Goal: Check status: Check status

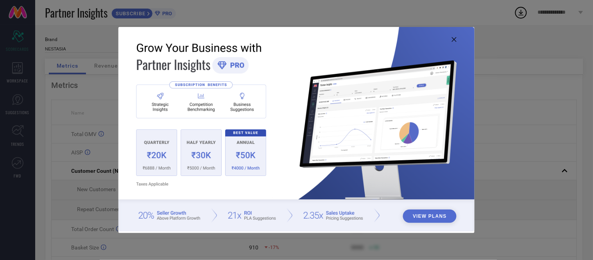
click at [454, 41] on icon at bounding box center [454, 39] width 5 height 5
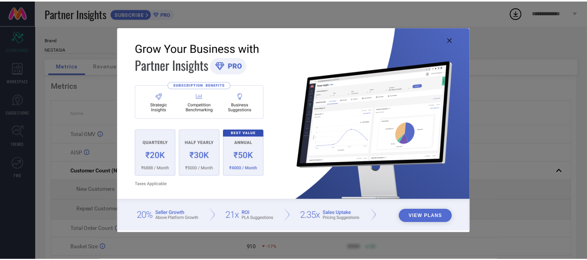
scroll to position [1, 0]
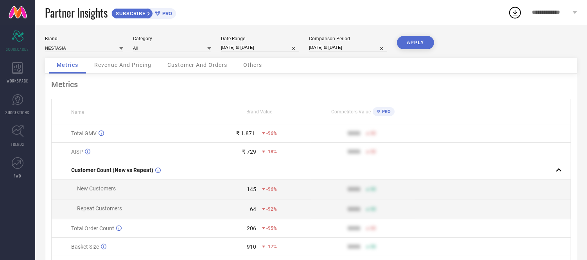
select select "8"
select select "2025"
select select "9"
select select "2025"
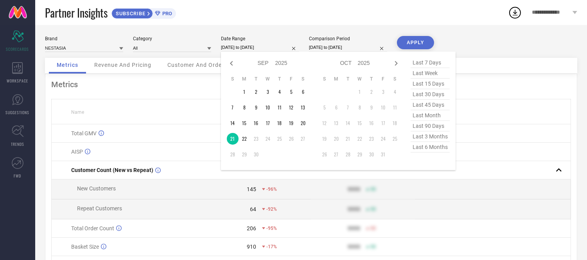
click at [253, 45] on input "[DATE] to [DATE]" at bounding box center [260, 47] width 78 height 8
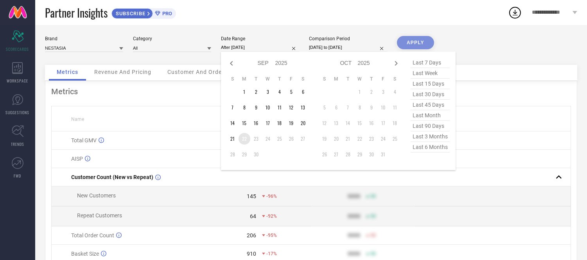
click at [245, 139] on td "22" at bounding box center [245, 139] width 12 height 12
type input "[DATE] to [DATE]"
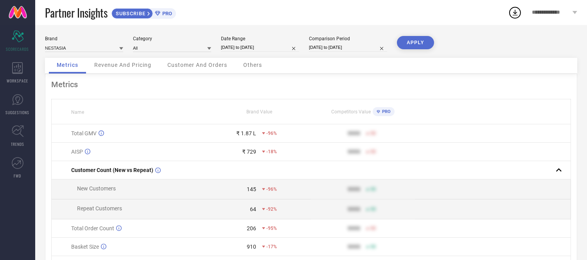
click at [419, 36] on button "APPLY" at bounding box center [415, 42] width 37 height 13
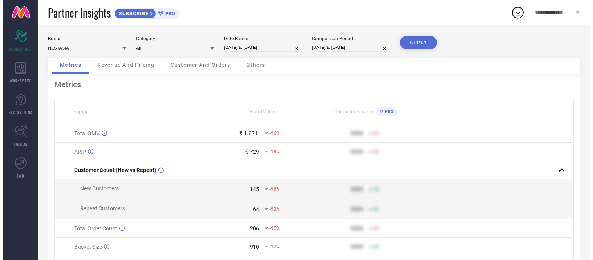
scroll to position [0, 0]
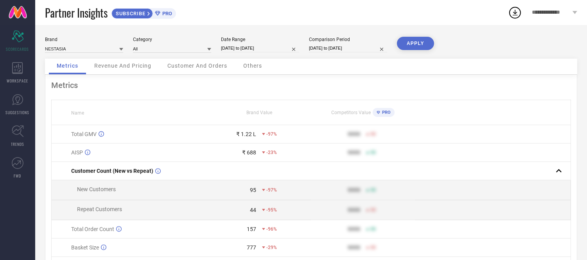
click at [254, 66] on span "Others" at bounding box center [252, 66] width 19 height 6
